Goal: Task Accomplishment & Management: Manage account settings

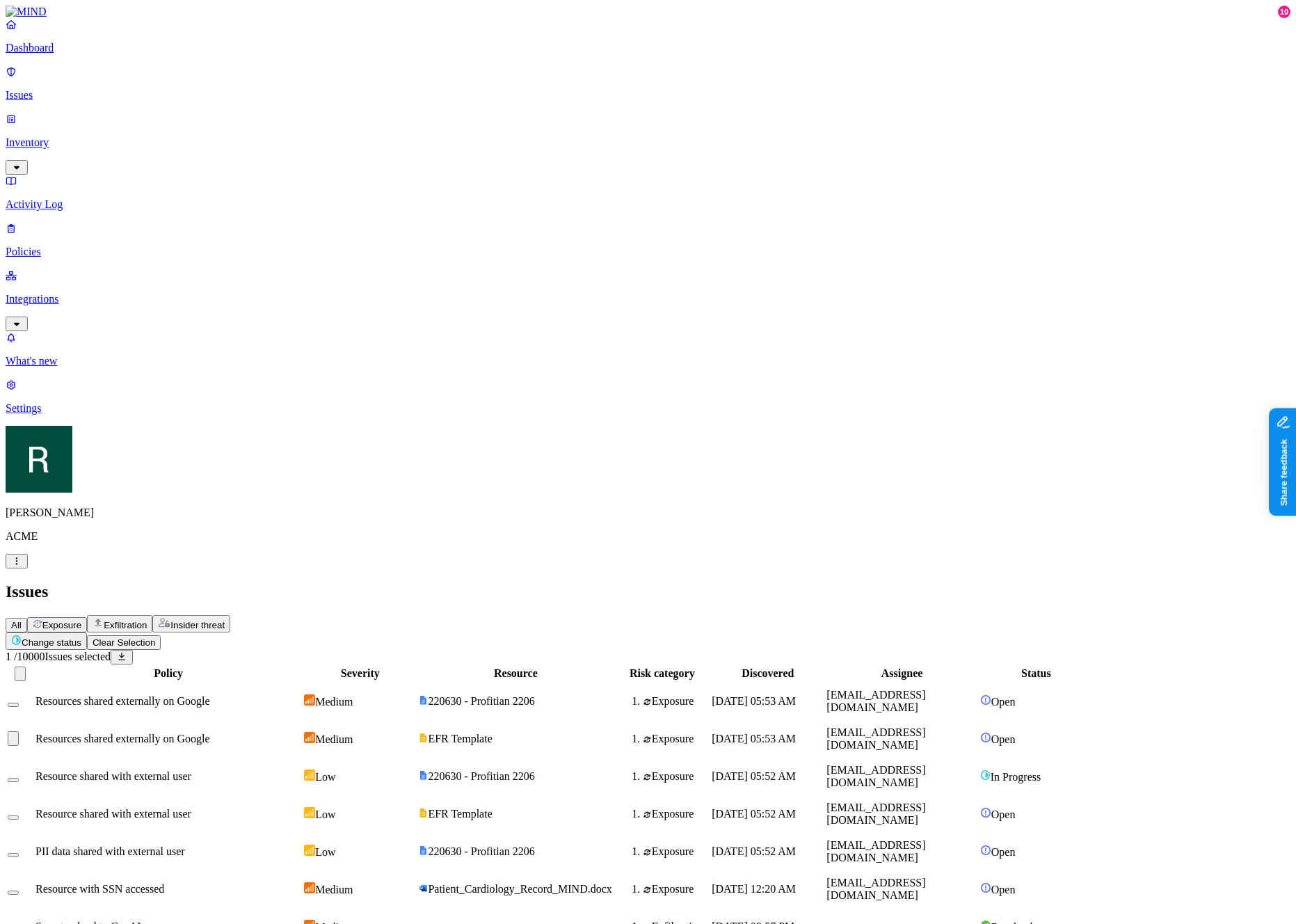
click at [19, 731] on button "Select row" at bounding box center [13, 738] width 11 height 15
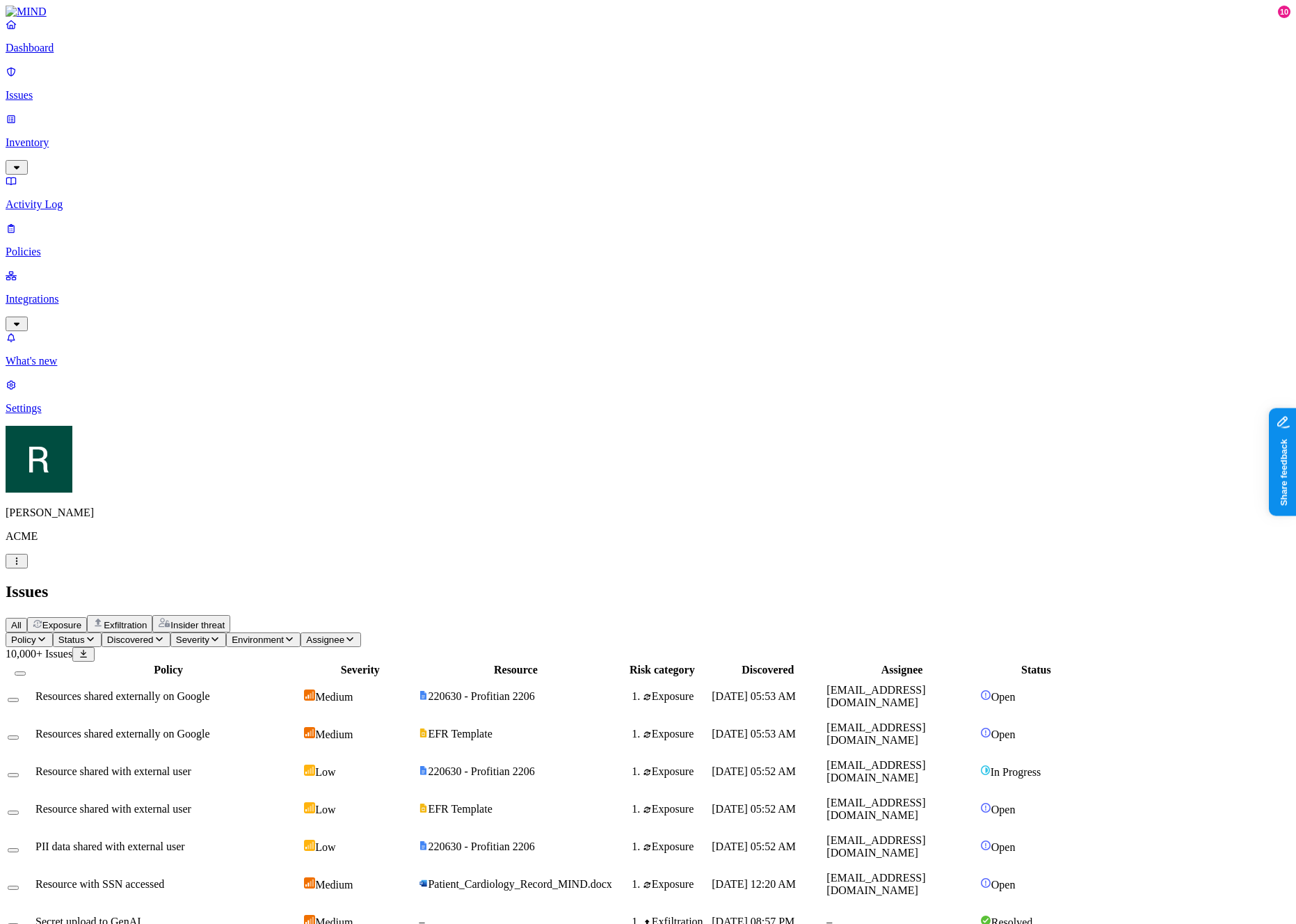
click at [25, 671] on button "Select all" at bounding box center [20, 673] width 11 height 4
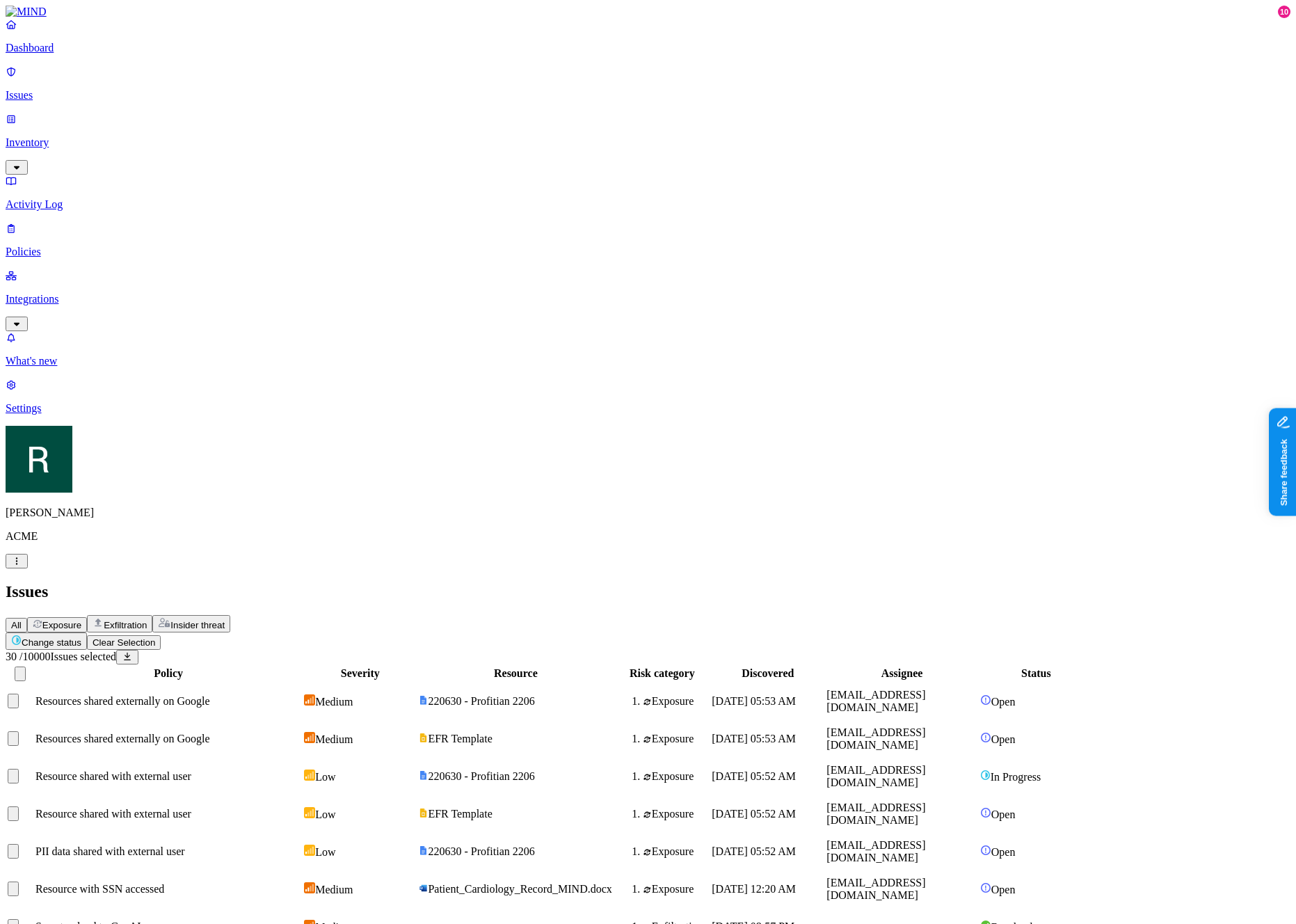
click at [25, 666] on button "Select all" at bounding box center [20, 674] width 11 height 15
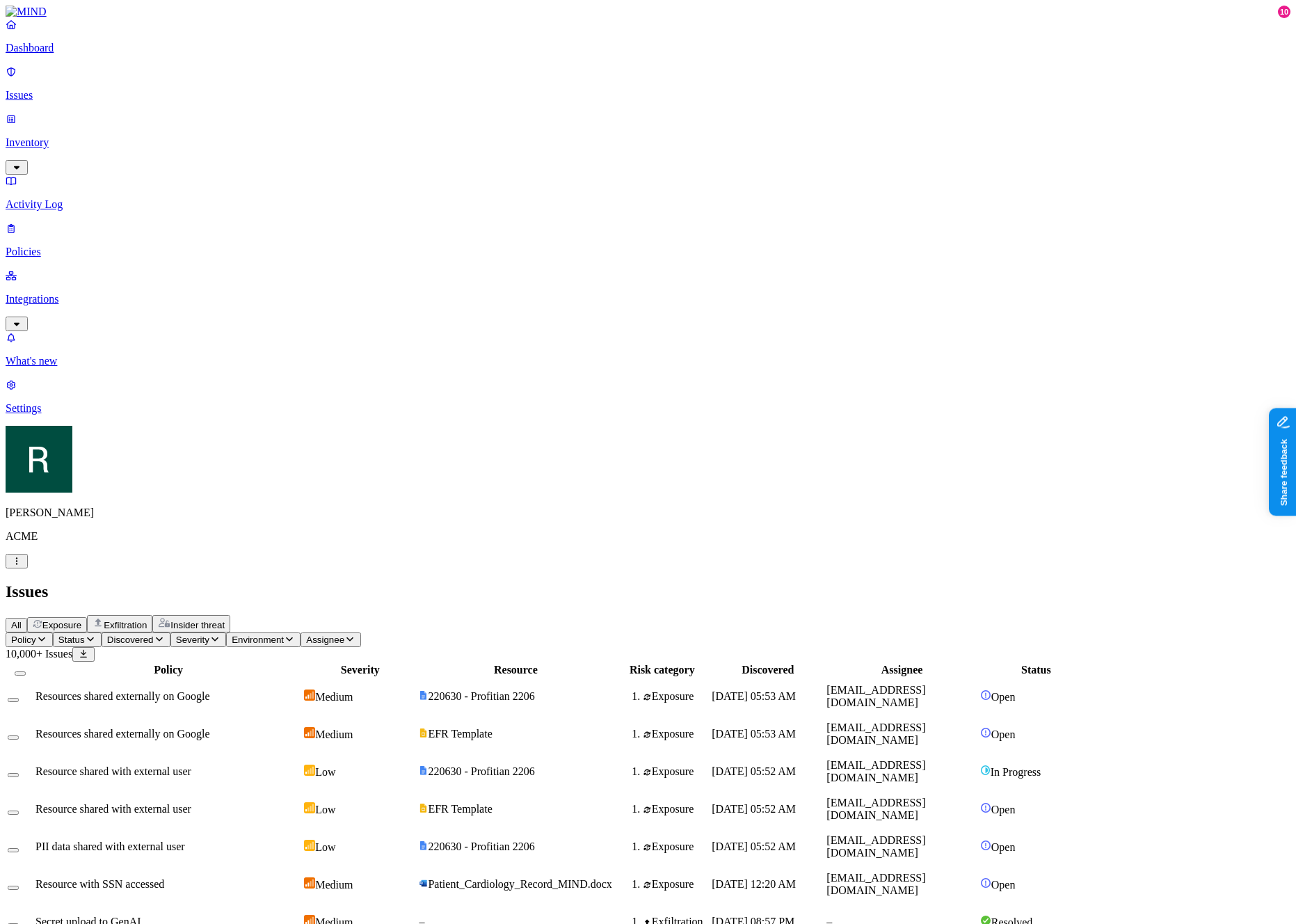
click at [19, 810] on button "Select row" at bounding box center [13, 812] width 11 height 4
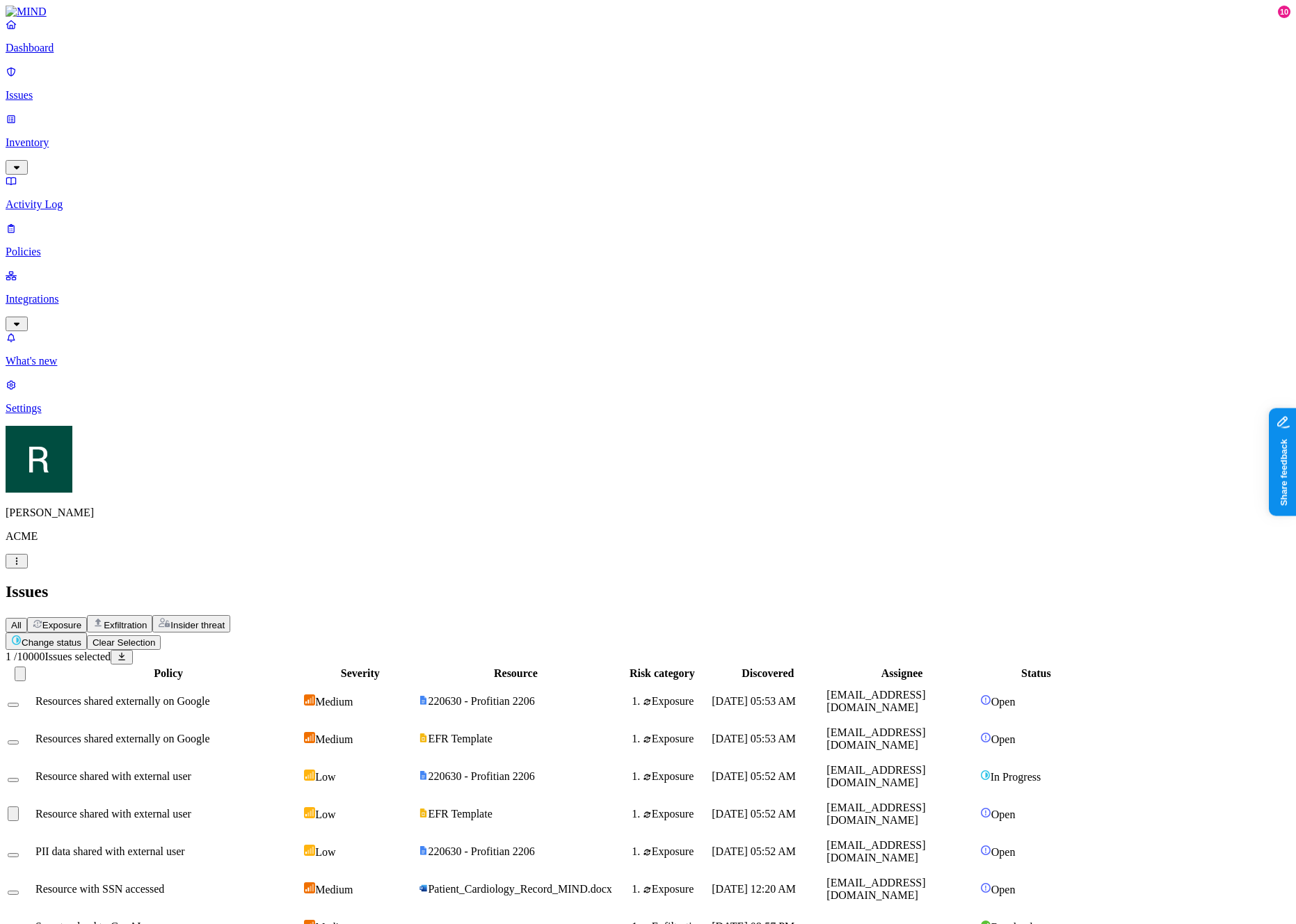
click at [19, 806] on button "Select row" at bounding box center [13, 814] width 11 height 15
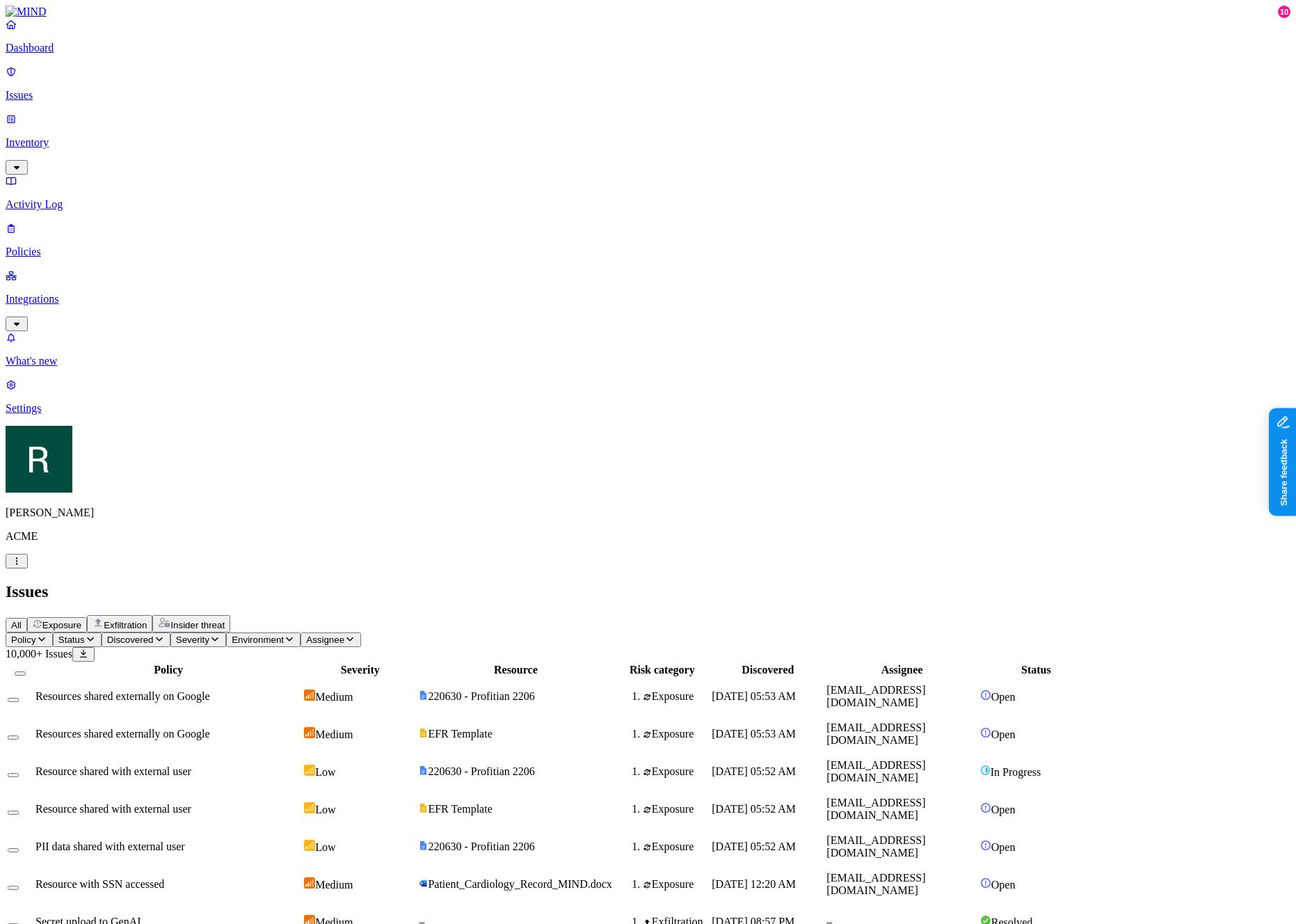
click at [87, 137] on p "Inventory" at bounding box center [648, 142] width 1285 height 12
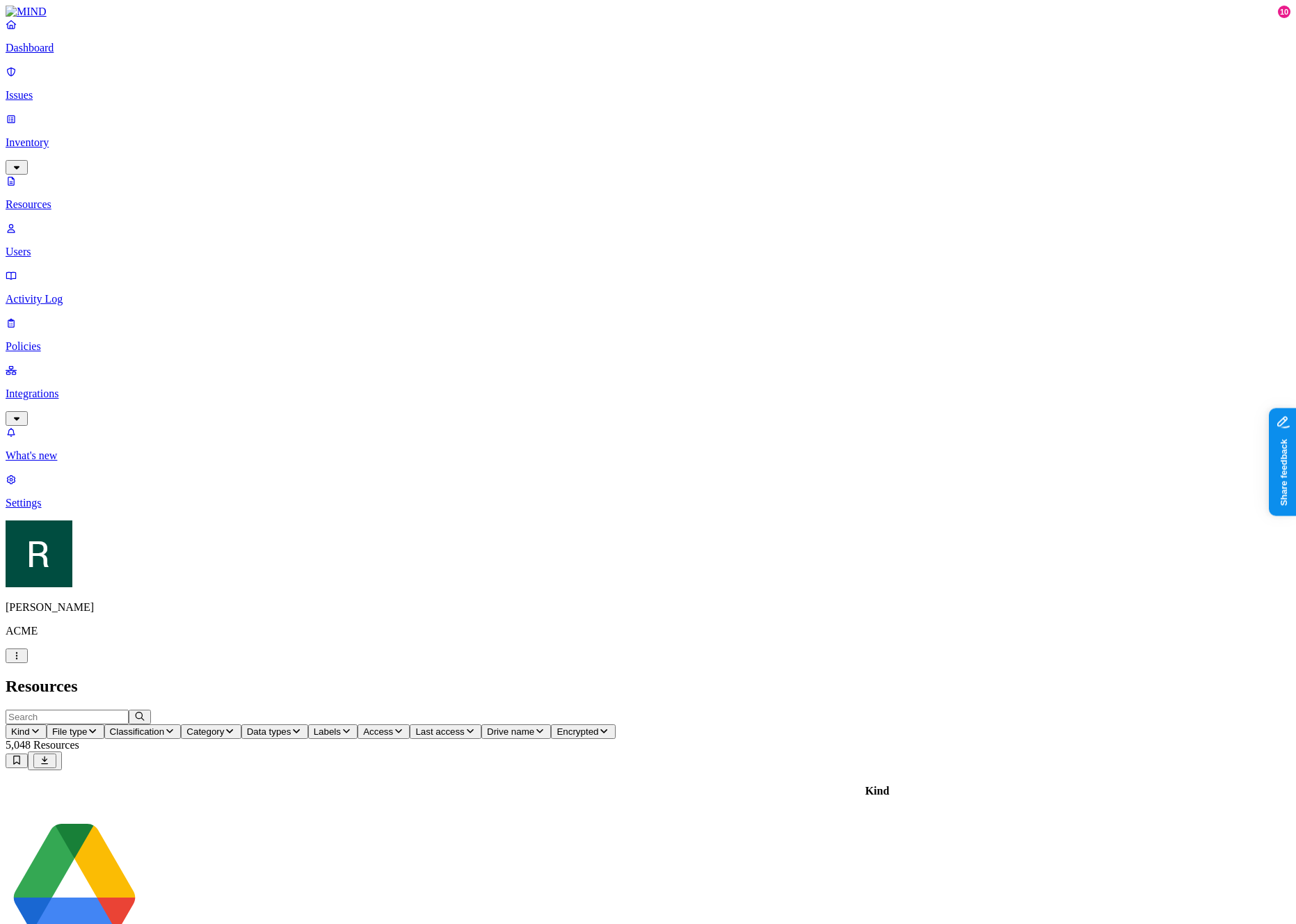
click at [66, 77] on link "Issues" at bounding box center [648, 83] width 1285 height 36
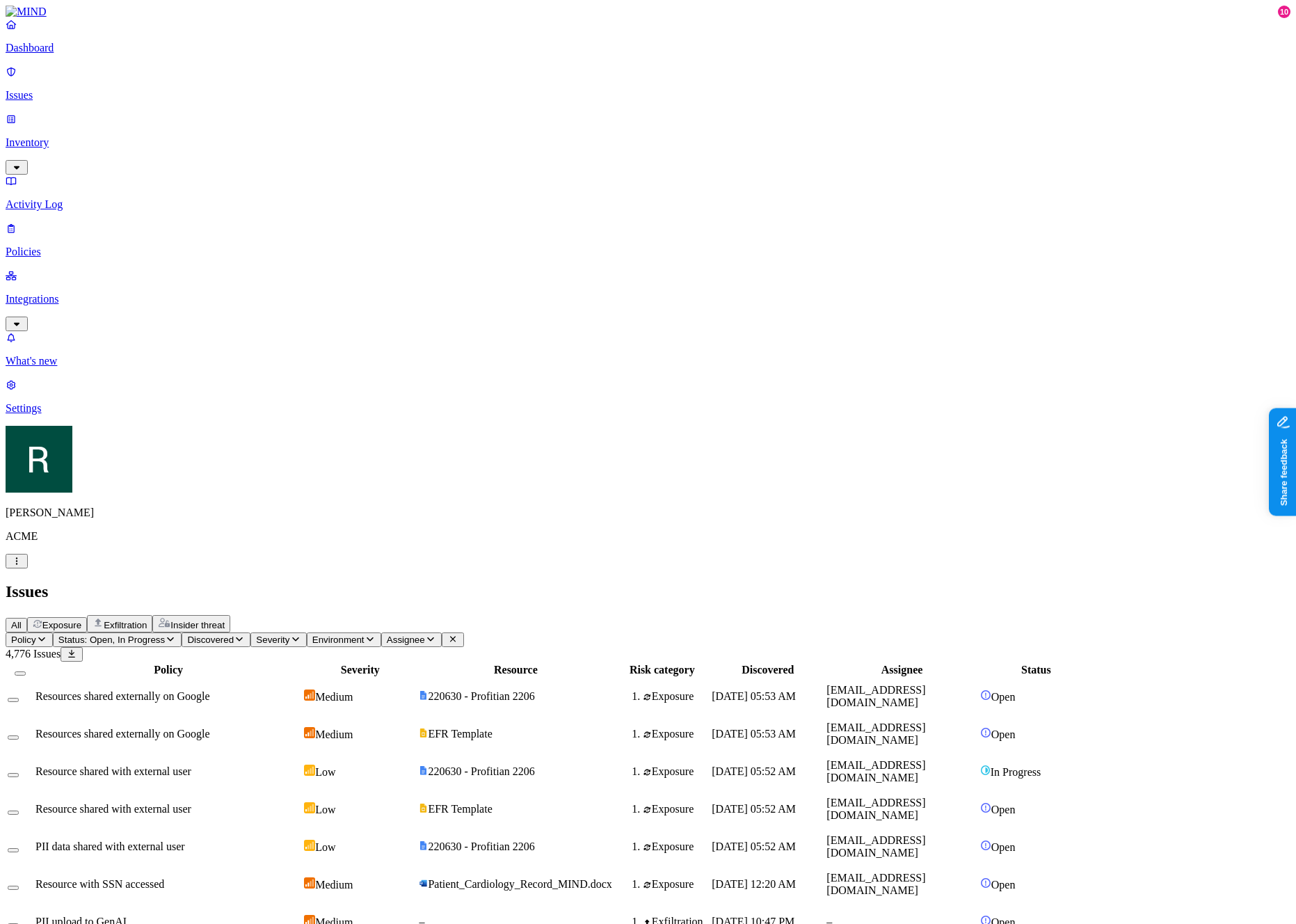
click at [19, 773] on button "Select row" at bounding box center [13, 774] width 11 height 4
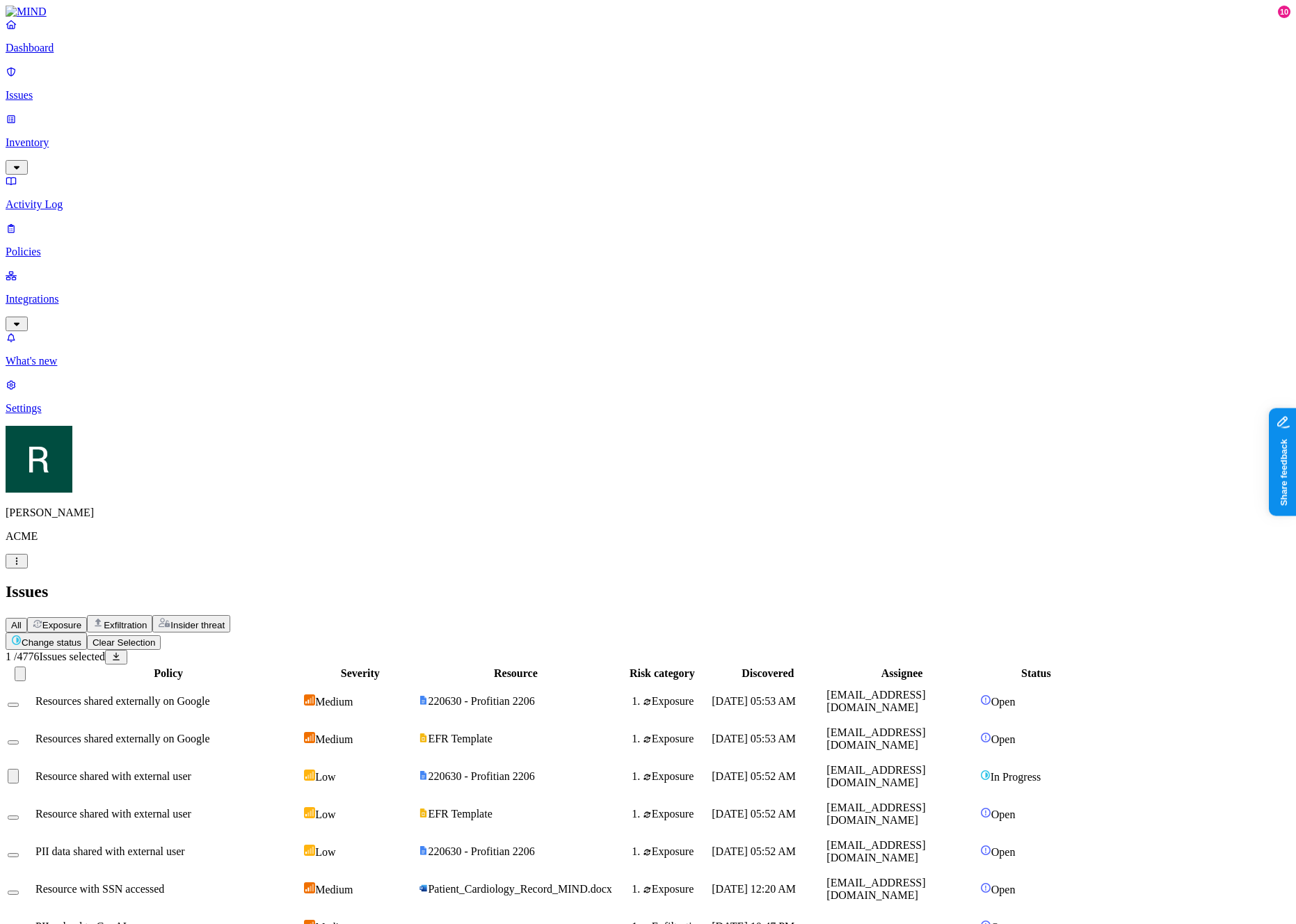
click at [19, 769] on button "Select row" at bounding box center [13, 776] width 11 height 15
